Goal: Task Accomplishment & Management: Use online tool/utility

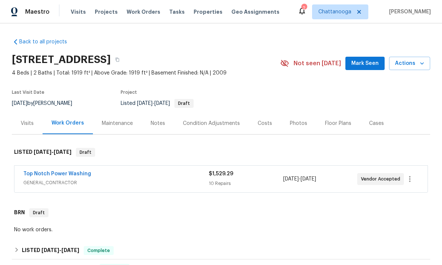
click at [194, 13] on span "Properties" at bounding box center [208, 11] width 29 height 7
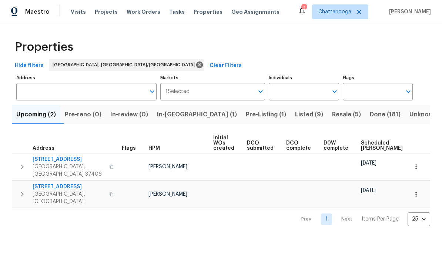
click at [185, 109] on button "In-[GEOGRAPHIC_DATA] (1)" at bounding box center [197, 114] width 89 height 19
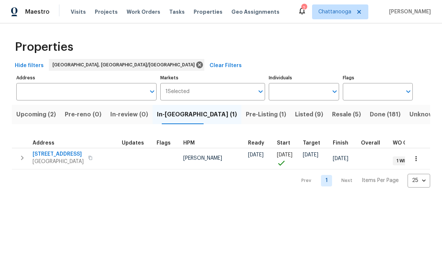
click at [57, 156] on span "[STREET_ADDRESS]" at bounding box center [58, 153] width 51 height 7
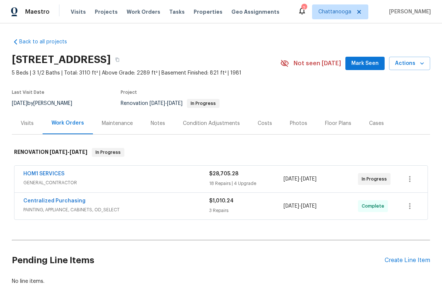
click at [180, 177] on div "HOM1 SERVICES" at bounding box center [116, 174] width 186 height 9
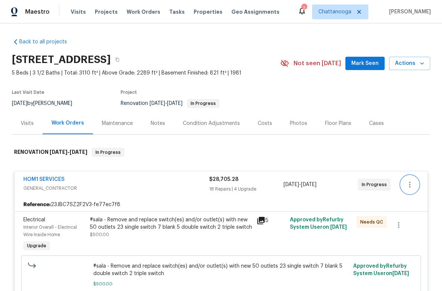
click at [413, 183] on icon "button" at bounding box center [410, 184] width 9 height 9
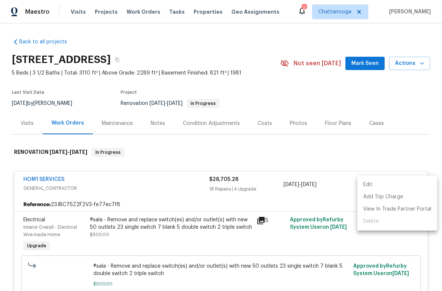
click at [426, 144] on div at bounding box center [221, 145] width 442 height 291
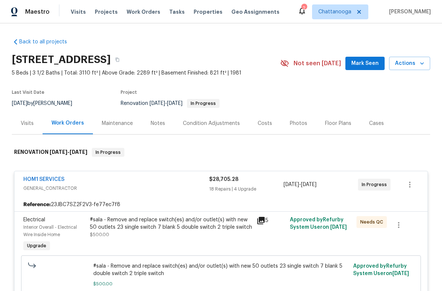
click at [42, 178] on link "HOM1 SERVICES" at bounding box center [43, 179] width 41 height 5
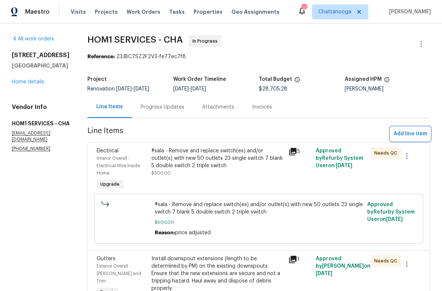
click at [414, 132] on span "Add line item" at bounding box center [411, 133] width 34 height 9
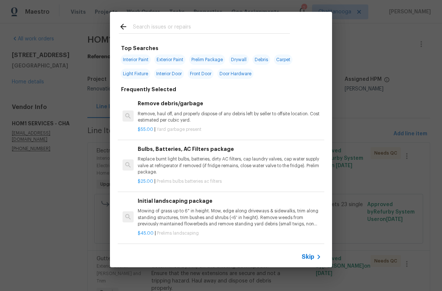
click at [212, 22] on input "text" at bounding box center [211, 27] width 157 height 11
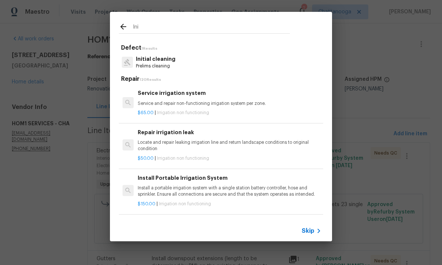
type input "Init"
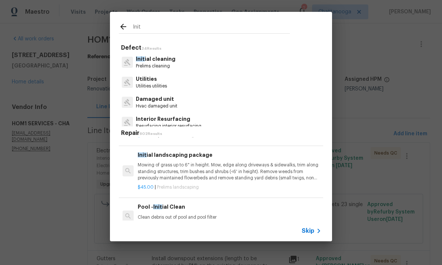
scroll to position [44, 0]
click at [236, 167] on p "Mowing of grass up to 6" in height. Mow, edge along driveways & sidewalks, trim…" at bounding box center [230, 171] width 184 height 19
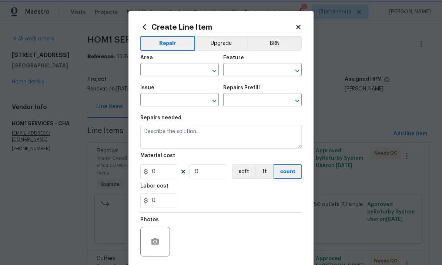
type input "Home Readiness Packages"
type input "Landscape Package"
type input "Initial landscaping package $45.00"
type textarea "Mowing of grass up to 6" in height. Mow, edge along driveways & sidewalks, trim…"
type input "45"
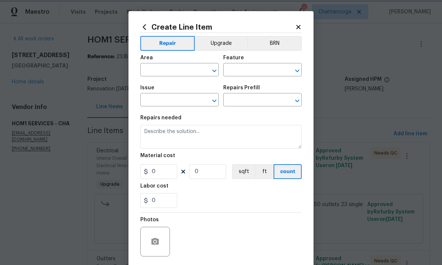
type input "1"
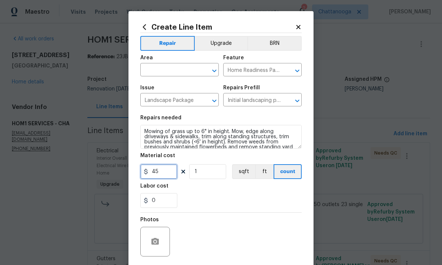
click at [170, 174] on input "45" at bounding box center [158, 171] width 37 height 15
type input "60"
click at [241, 201] on div "0" at bounding box center [221, 200] width 162 height 15
click at [176, 76] on input "text" at bounding box center [169, 70] width 58 height 11
type input "l"
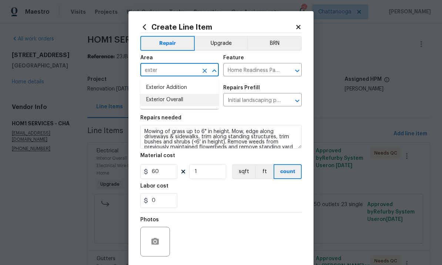
click at [181, 104] on li "Exterior Overall" at bounding box center [179, 100] width 79 height 12
type input "Exterior Overall"
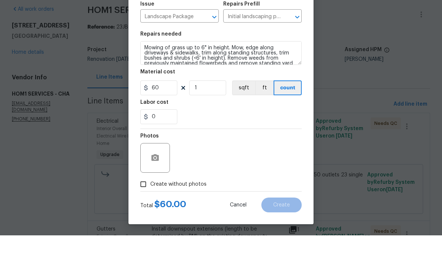
scroll to position [28, 0]
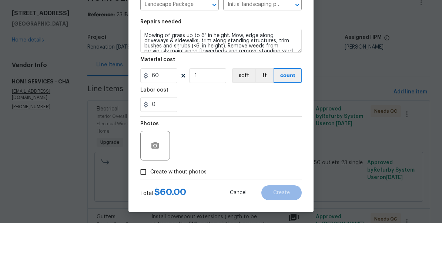
click at [183, 210] on span "Create without photos" at bounding box center [178, 214] width 56 height 8
click at [150, 207] on input "Create without photos" at bounding box center [143, 214] width 14 height 14
checkbox input "true"
type textarea "."
click at [290, 227] on button "Create" at bounding box center [282, 234] width 40 height 15
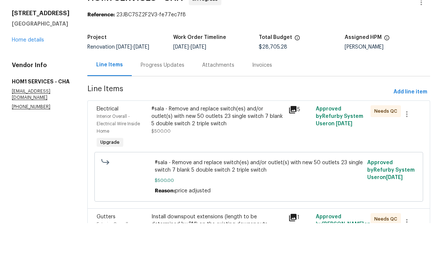
scroll to position [0, 0]
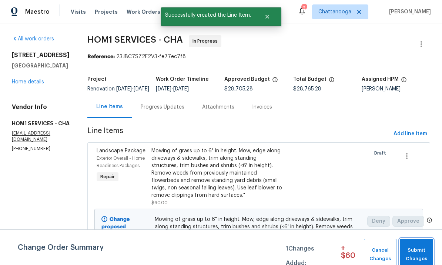
click at [416, 247] on span "Submit Changes" at bounding box center [417, 254] width 26 height 17
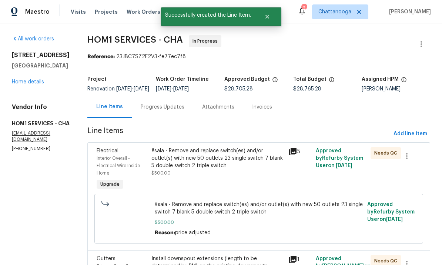
scroll to position [28, 0]
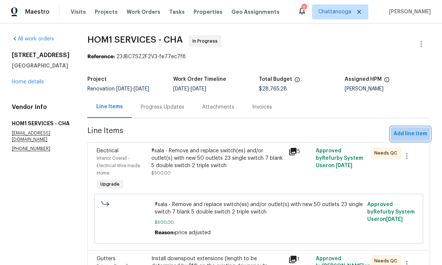
click at [416, 127] on button "Add line item" at bounding box center [411, 134] width 40 height 14
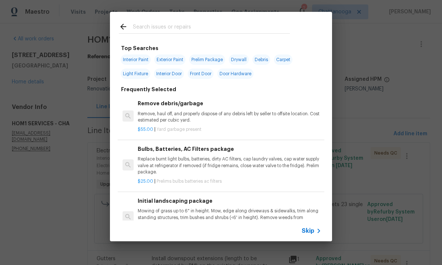
click at [243, 29] on input "text" at bounding box center [211, 27] width 157 height 11
type input "Home rea"
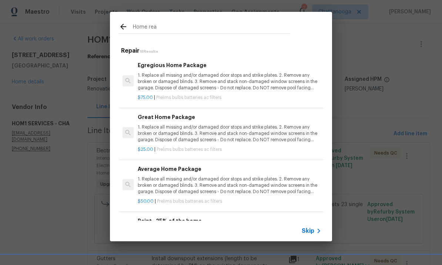
click at [198, 83] on p "1. Replace all missing and/or damaged door stops and strike plates. 2. Remove a…" at bounding box center [230, 81] width 184 height 19
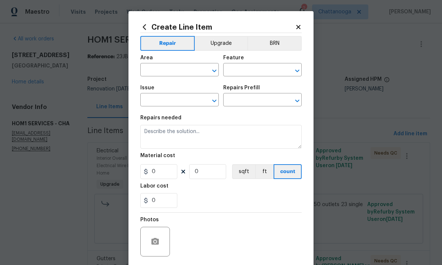
type input "Home Readiness Packages"
type input "Bulbs, Batteries, AC Filters"
type input "Egregious Home Package $75.00"
type textarea "1. Replace all missing and/or damaged door stops and strike plates. 2. Remove a…"
type input "75"
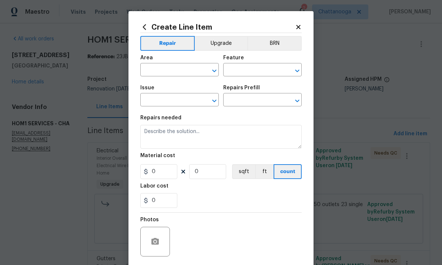
type input "1"
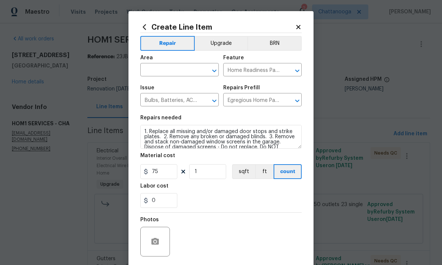
click at [179, 68] on input "text" at bounding box center [169, 70] width 58 height 11
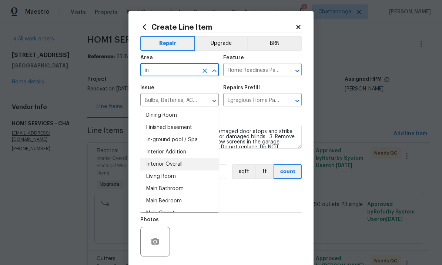
click at [180, 158] on li "Interior Overall" at bounding box center [179, 164] width 79 height 12
type input "Interior Overall"
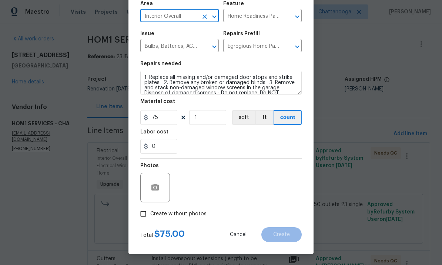
scroll to position [56, 0]
click at [169, 215] on span "Create without photos" at bounding box center [178, 214] width 56 height 8
click at [150, 215] on input "Create without photos" at bounding box center [143, 214] width 14 height 14
checkbox input "true"
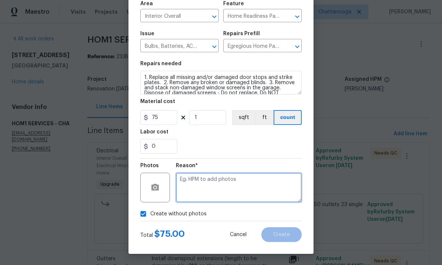
click at [212, 182] on textarea at bounding box center [239, 188] width 126 height 30
type textarea "."
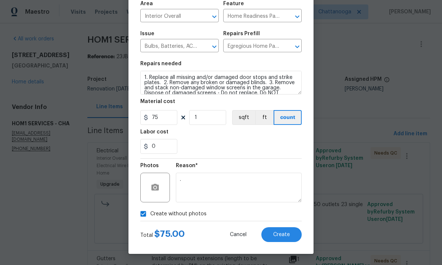
click at [266, 143] on div "0" at bounding box center [221, 146] width 162 height 15
click at [285, 234] on span "Create" at bounding box center [281, 235] width 17 height 6
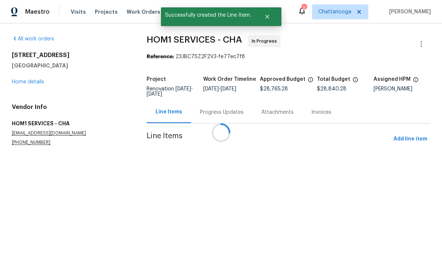
scroll to position [0, 0]
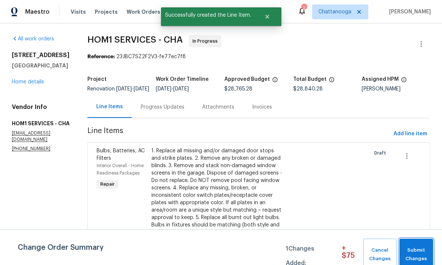
click at [419, 248] on span "Submit Changes" at bounding box center [416, 254] width 26 height 17
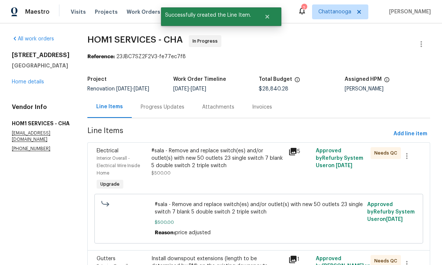
click at [36, 84] on link "Home details" at bounding box center [28, 81] width 32 height 5
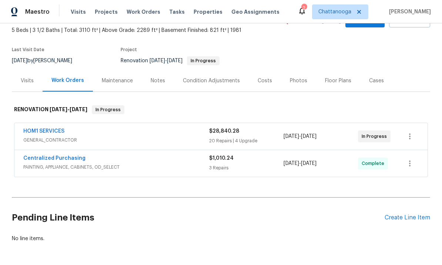
scroll to position [42, 0]
click at [408, 217] on div "Create Line Item" at bounding box center [408, 218] width 46 height 7
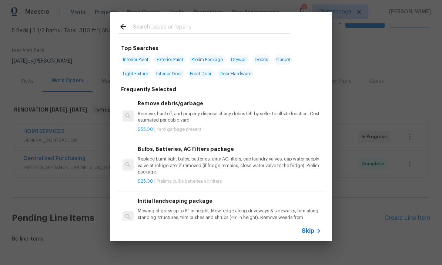
click at [230, 23] on input "text" at bounding box center [211, 27] width 157 height 11
type input "Cleaning"
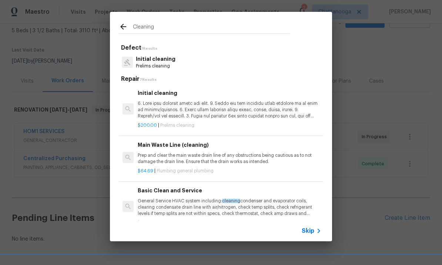
click at [188, 108] on p at bounding box center [230, 109] width 184 height 19
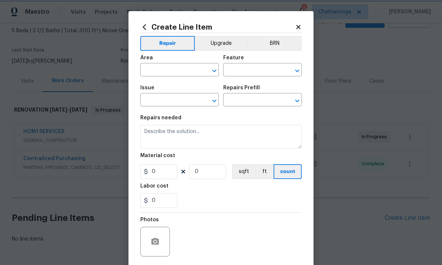
type input "Home Readiness Packages"
type input "Initial cleaning"
type input "Initial cleaning $200.00"
type textarea "1. Wipe down exterior doors and trim. 2. Clean out all exterior light fixtures …"
type input "200"
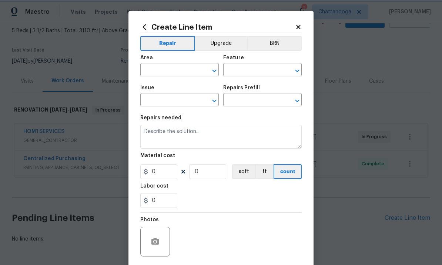
type input "1"
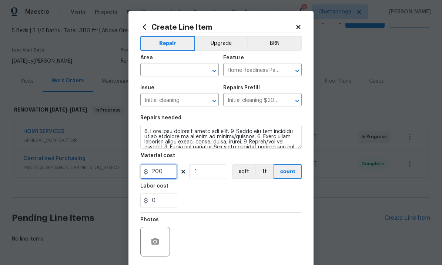
click at [172, 175] on input "200" at bounding box center [158, 171] width 37 height 15
type input "250"
click at [166, 62] on div "Area" at bounding box center [179, 60] width 79 height 10
click at [172, 68] on input "text" at bounding box center [169, 70] width 58 height 11
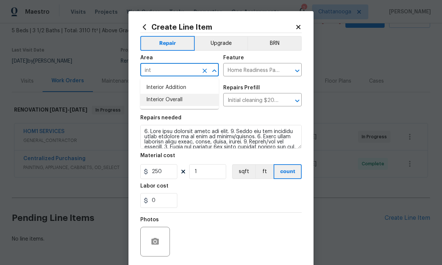
click at [189, 101] on li "Interior Overall" at bounding box center [179, 100] width 79 height 12
type input "Interior Overall"
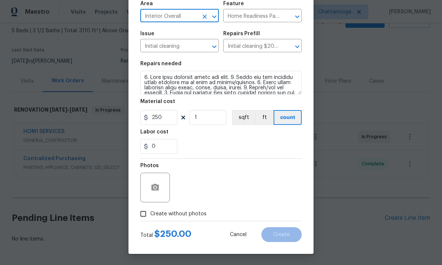
scroll to position [54, 0]
click at [184, 216] on span "Create without photos" at bounding box center [178, 214] width 56 height 8
click at [150, 216] on input "Create without photos" at bounding box center [143, 214] width 14 height 14
checkbox input "true"
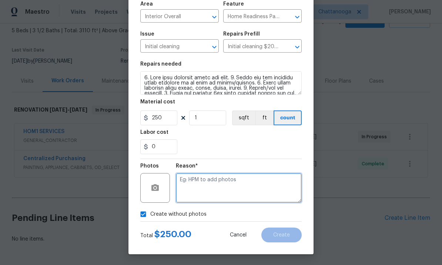
click at [210, 187] on textarea at bounding box center [239, 188] width 126 height 30
type textarea "."
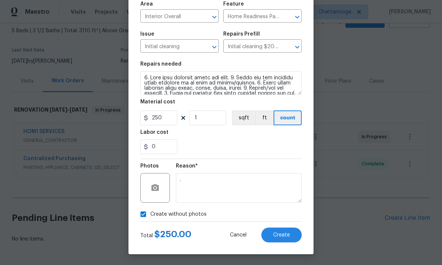
click at [247, 149] on div "0" at bounding box center [221, 146] width 162 height 15
click at [289, 235] on span "Create" at bounding box center [281, 235] width 17 height 6
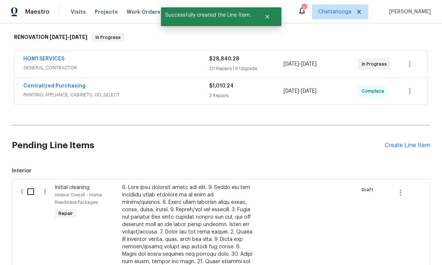
scroll to position [115, 0]
click at [30, 192] on input "checkbox" at bounding box center [33, 192] width 21 height 16
checkbox input "true"
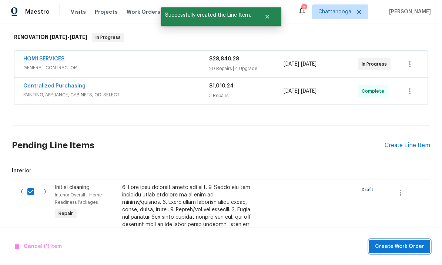
click at [405, 241] on button "Create Work Order" at bounding box center [399, 247] width 61 height 14
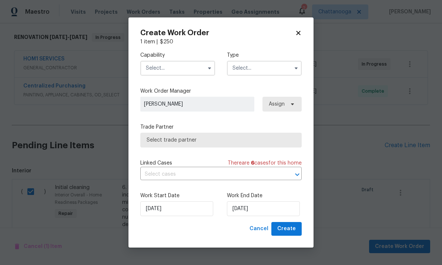
click at [196, 69] on input "text" at bounding box center [177, 68] width 75 height 15
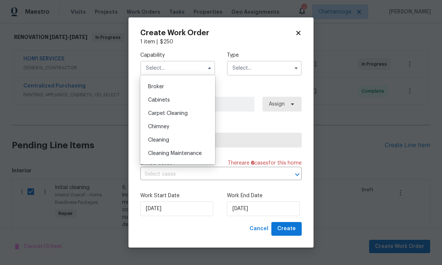
scroll to position [56, 0]
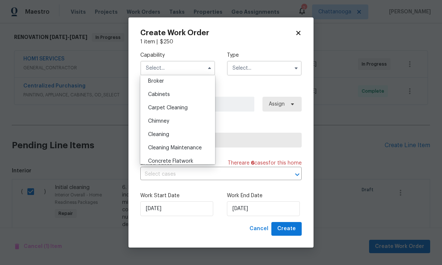
click at [178, 134] on div "Cleaning" at bounding box center [177, 134] width 71 height 13
type input "Cleaning"
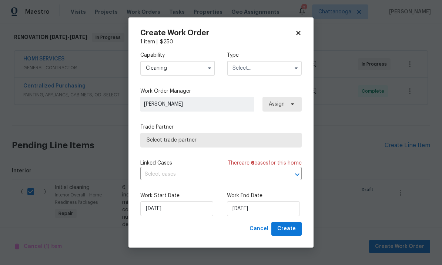
click at [272, 69] on input "text" at bounding box center [264, 68] width 75 height 15
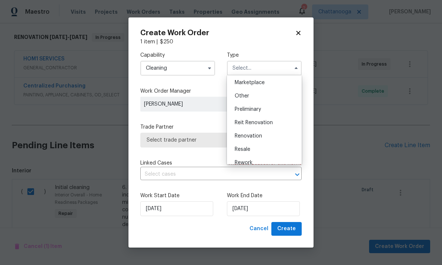
scroll to position [136, 0]
click at [268, 136] on div "Renovation" at bounding box center [264, 134] width 71 height 13
type input "Renovation"
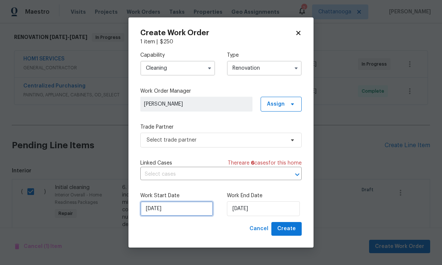
click at [203, 212] on input "[DATE]" at bounding box center [176, 208] width 73 height 15
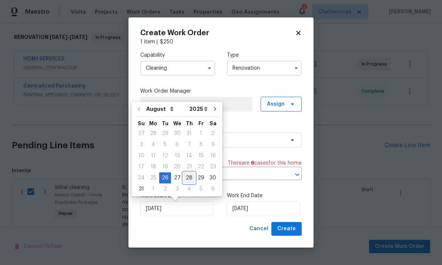
click at [186, 175] on div "28" at bounding box center [189, 178] width 12 height 10
type input "[DATE]"
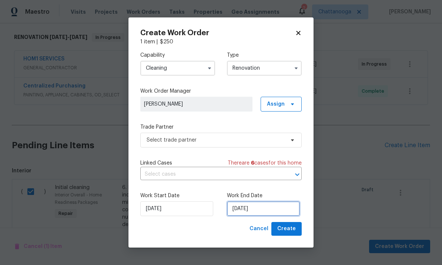
click at [273, 209] on input "[DATE]" at bounding box center [263, 208] width 73 height 15
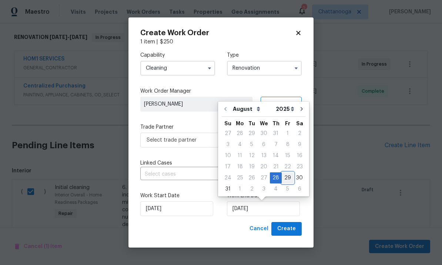
click at [286, 173] on div "29" at bounding box center [288, 178] width 12 height 10
type input "8/29/2025"
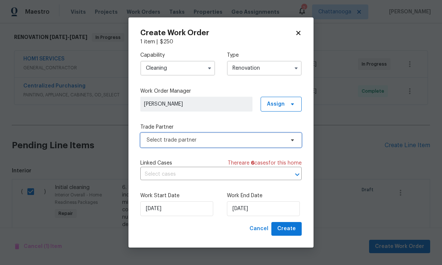
click at [272, 135] on span "Select trade partner" at bounding box center [221, 140] width 162 height 15
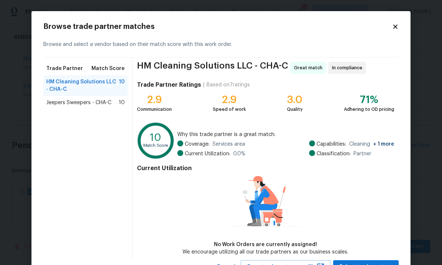
click at [104, 102] on span "Jeepers Sweepers - CHA-C" at bounding box center [78, 102] width 65 height 7
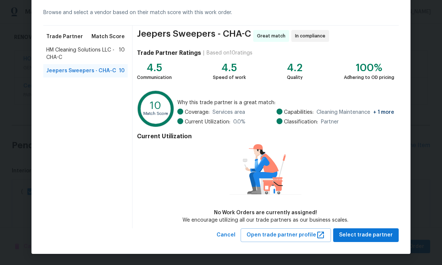
scroll to position [31, 0]
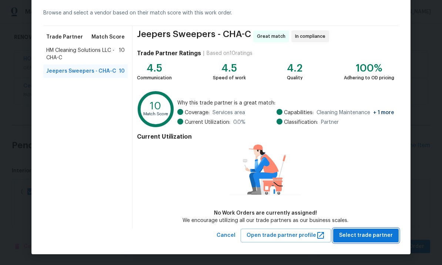
click at [373, 235] on span "Select trade partner" at bounding box center [366, 235] width 54 height 9
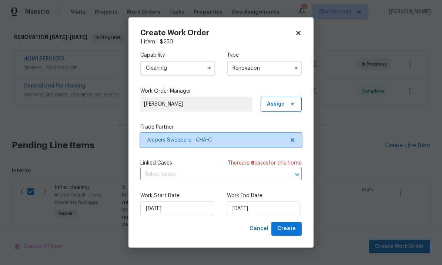
scroll to position [0, 0]
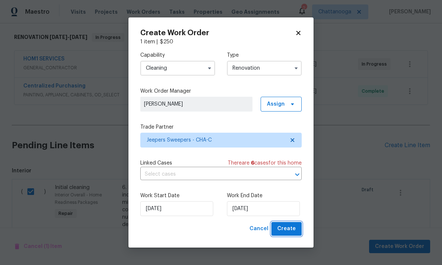
click at [290, 226] on span "Create" at bounding box center [286, 228] width 19 height 9
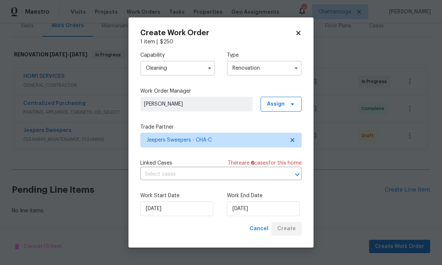
scroll to position [69, 0]
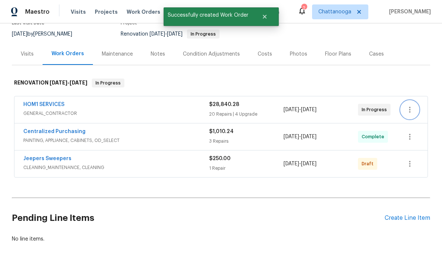
click at [410, 109] on icon "button" at bounding box center [410, 109] width 9 height 9
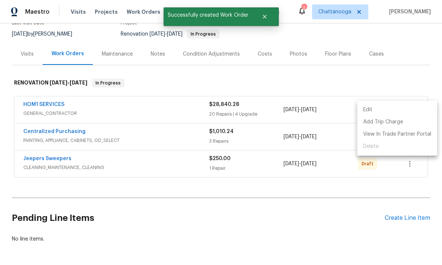
click at [385, 189] on div at bounding box center [221, 132] width 442 height 265
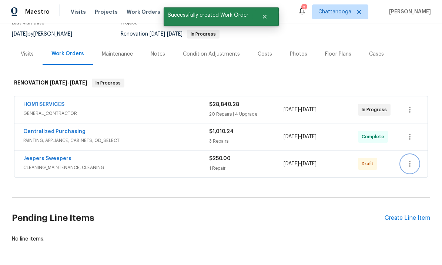
click at [413, 160] on icon "button" at bounding box center [410, 163] width 9 height 9
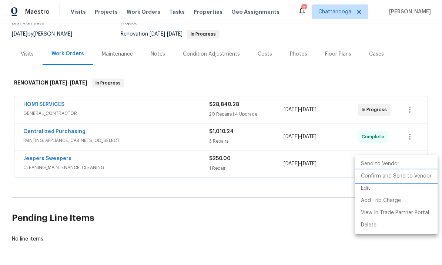
click at [392, 174] on li "Confirm and Send to Vendor" at bounding box center [396, 176] width 83 height 12
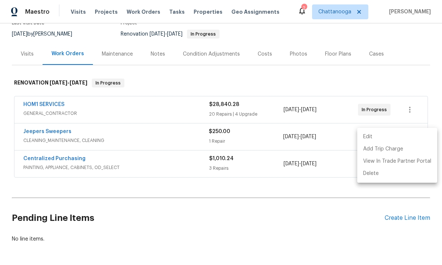
click at [54, 136] on div at bounding box center [221, 132] width 442 height 265
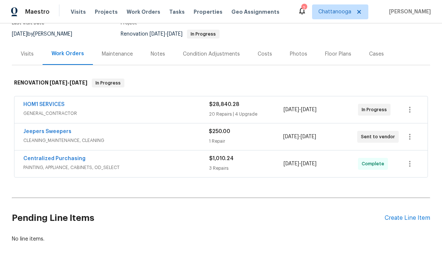
click at [49, 133] on link "Jeepers Sweepers" at bounding box center [47, 131] width 48 height 5
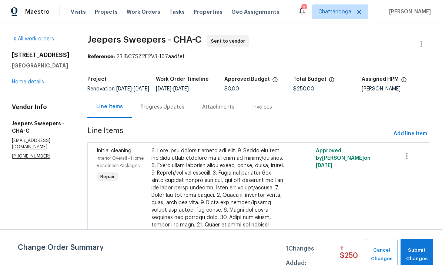
click at [169, 117] on div "Progress Updates" at bounding box center [162, 107] width 61 height 22
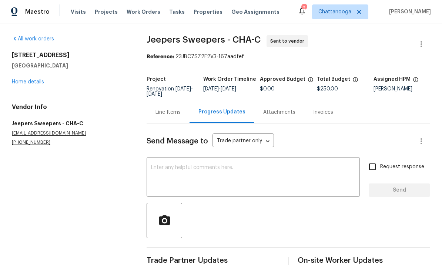
click at [227, 175] on textarea at bounding box center [253, 178] width 205 height 26
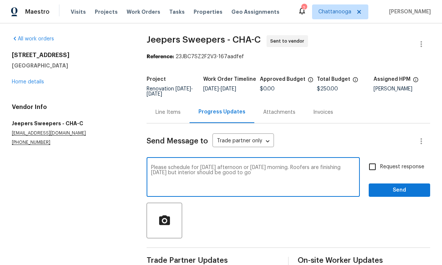
type textarea "Please schedule for Thursday afternoon or Friday morning. Roofers are finishing…"
click at [367, 163] on input "Request response" at bounding box center [373, 167] width 16 height 16
checkbox input "true"
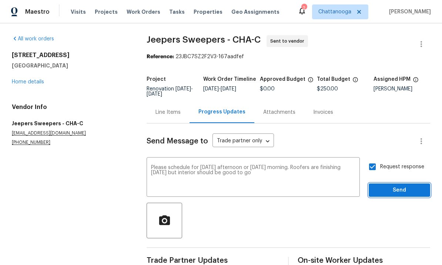
click at [398, 193] on span "Send" at bounding box center [400, 190] width 50 height 9
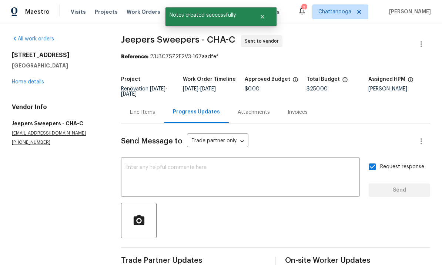
scroll to position [1, 0]
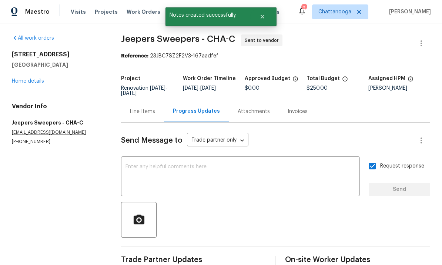
click at [29, 83] on link "Home details" at bounding box center [28, 81] width 32 height 5
